Goal: Task Accomplishment & Management: Use online tool/utility

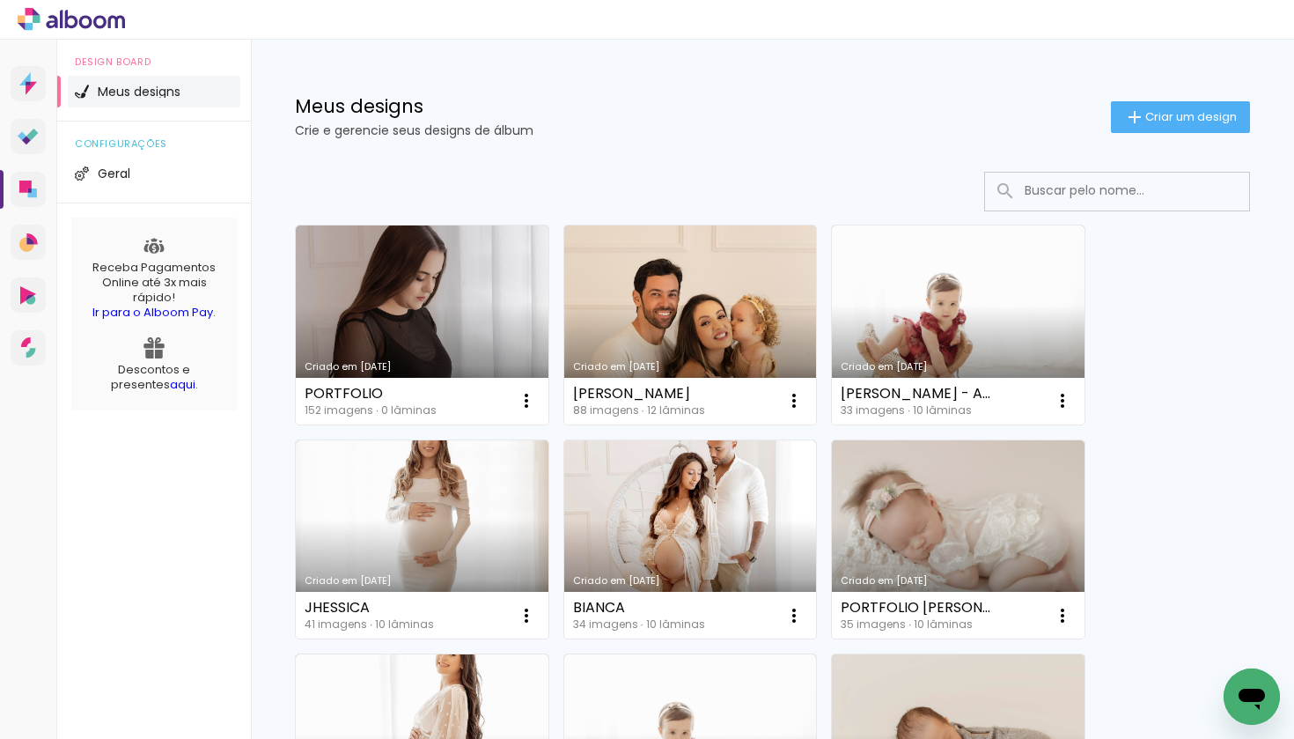
click at [735, 274] on link "Criado em [DATE]" at bounding box center [690, 324] width 253 height 199
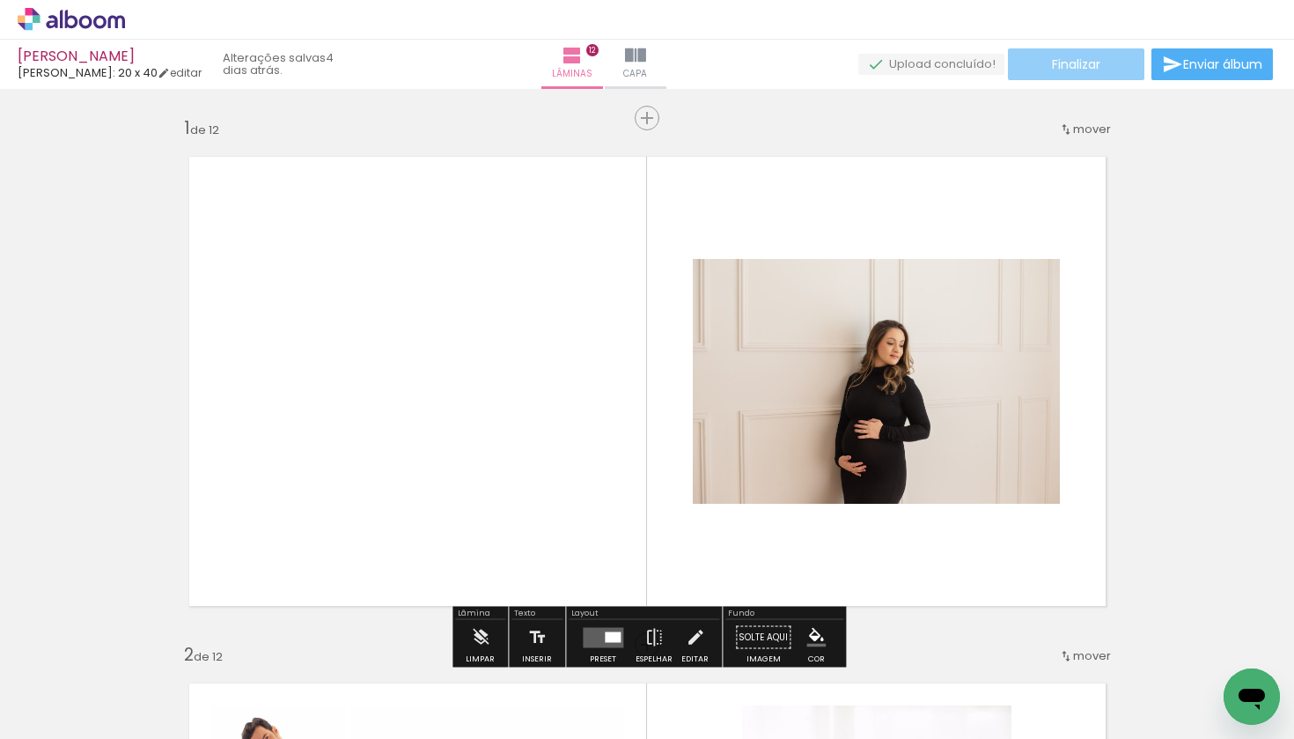
click at [1068, 61] on span "Finalizar" at bounding box center [1076, 64] width 48 height 12
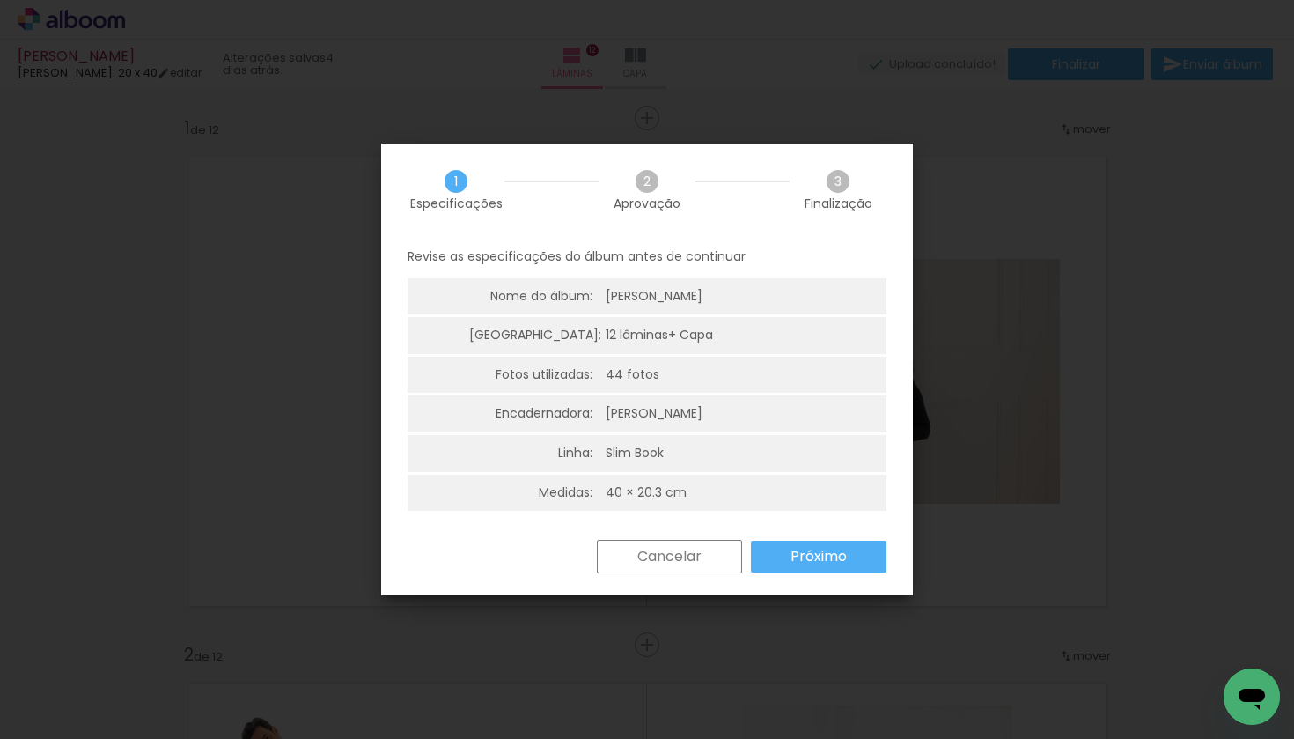
click at [0, 0] on slot "Próximo" at bounding box center [0, 0] width 0 height 0
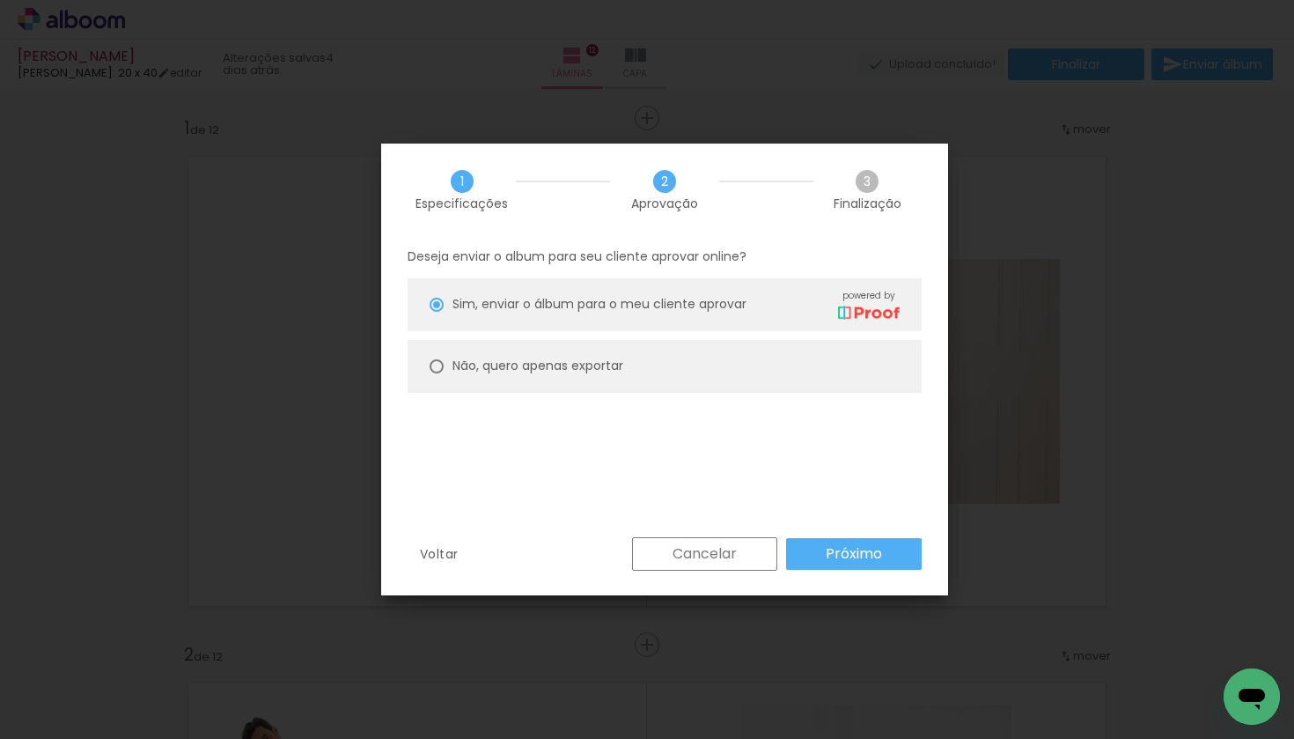
click at [0, 0] on slot "Não, quero apenas exportar" at bounding box center [0, 0] width 0 height 0
type paper-radio-button "on"
click at [0, 0] on slot "Próximo" at bounding box center [0, 0] width 0 height 0
type input "Alta, 300 DPI"
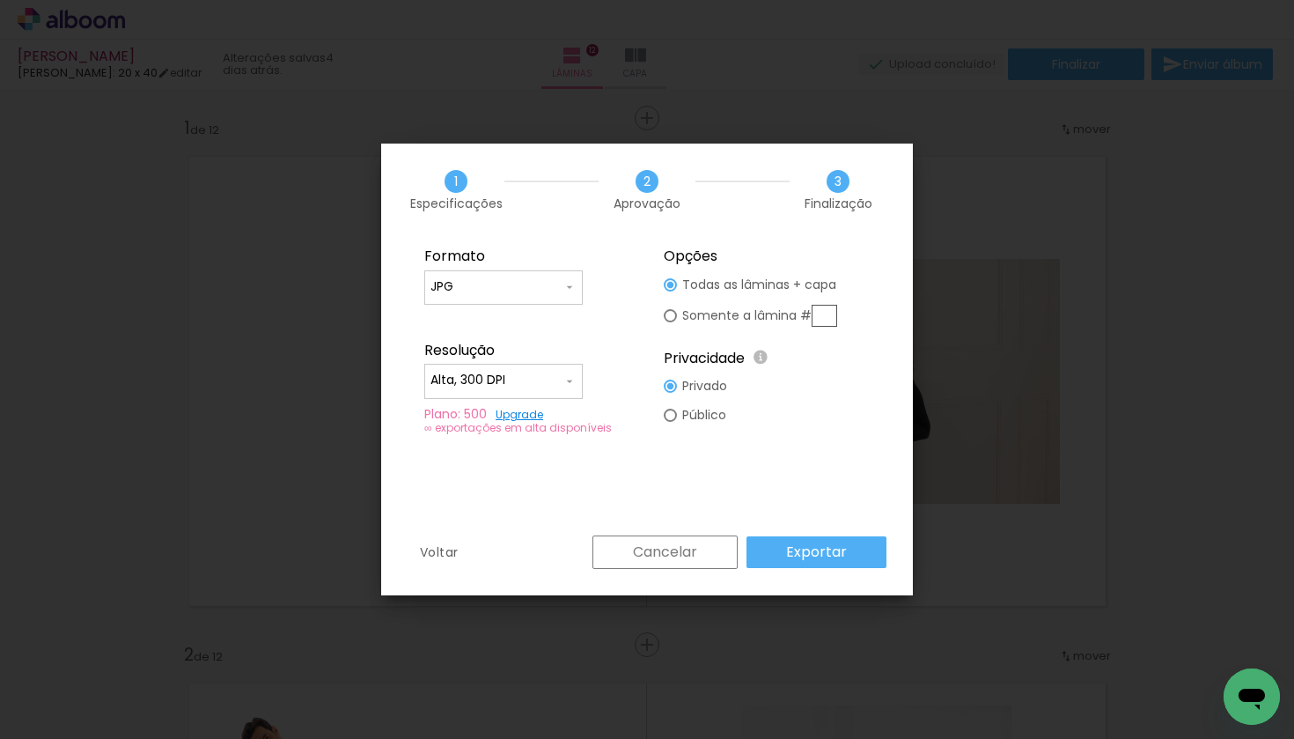
click at [847, 559] on paper-button "Exportar" at bounding box center [817, 552] width 140 height 32
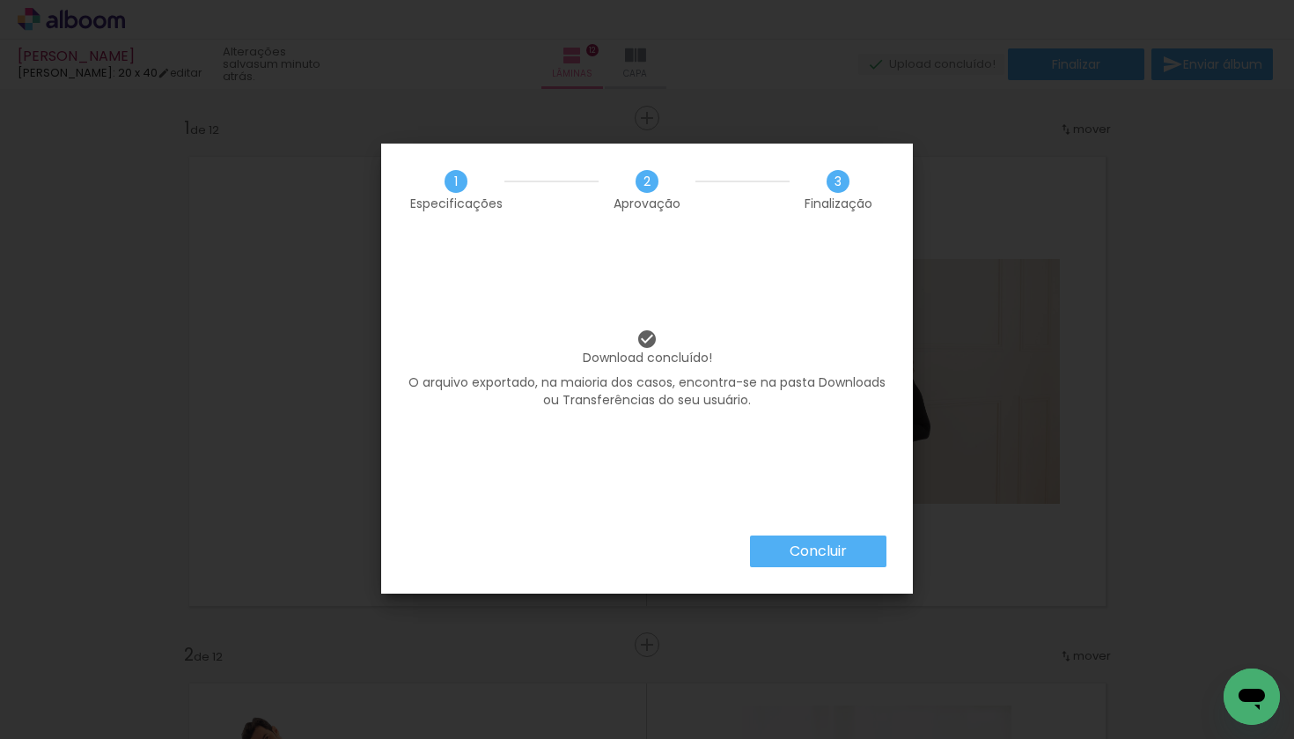
click at [0, 0] on slot "Concluir" at bounding box center [0, 0] width 0 height 0
